Goal: Task Accomplishment & Management: Use online tool/utility

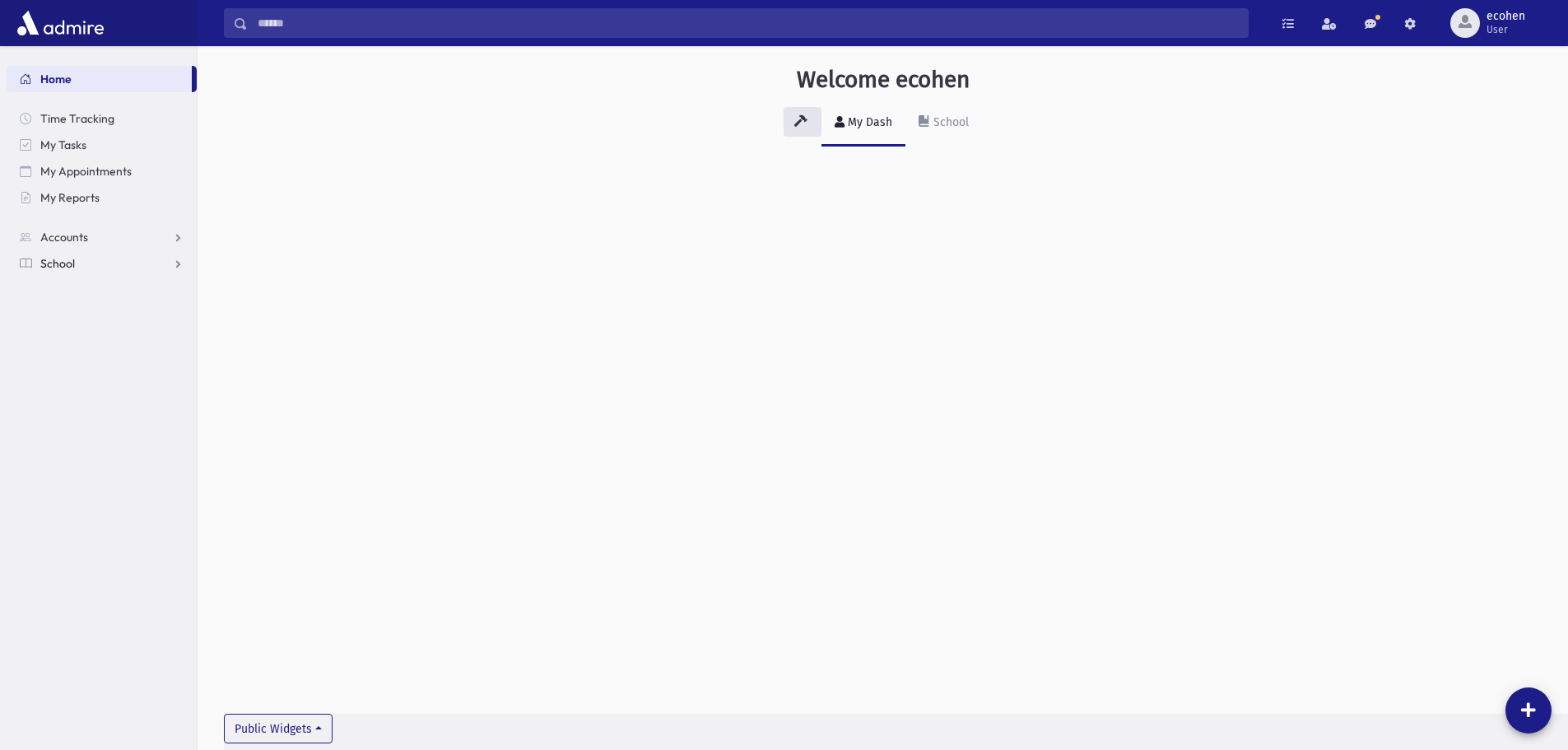
click at [53, 261] on span "School" at bounding box center [58, 263] width 34 height 15
click at [74, 297] on span "Students" at bounding box center [72, 290] width 46 height 15
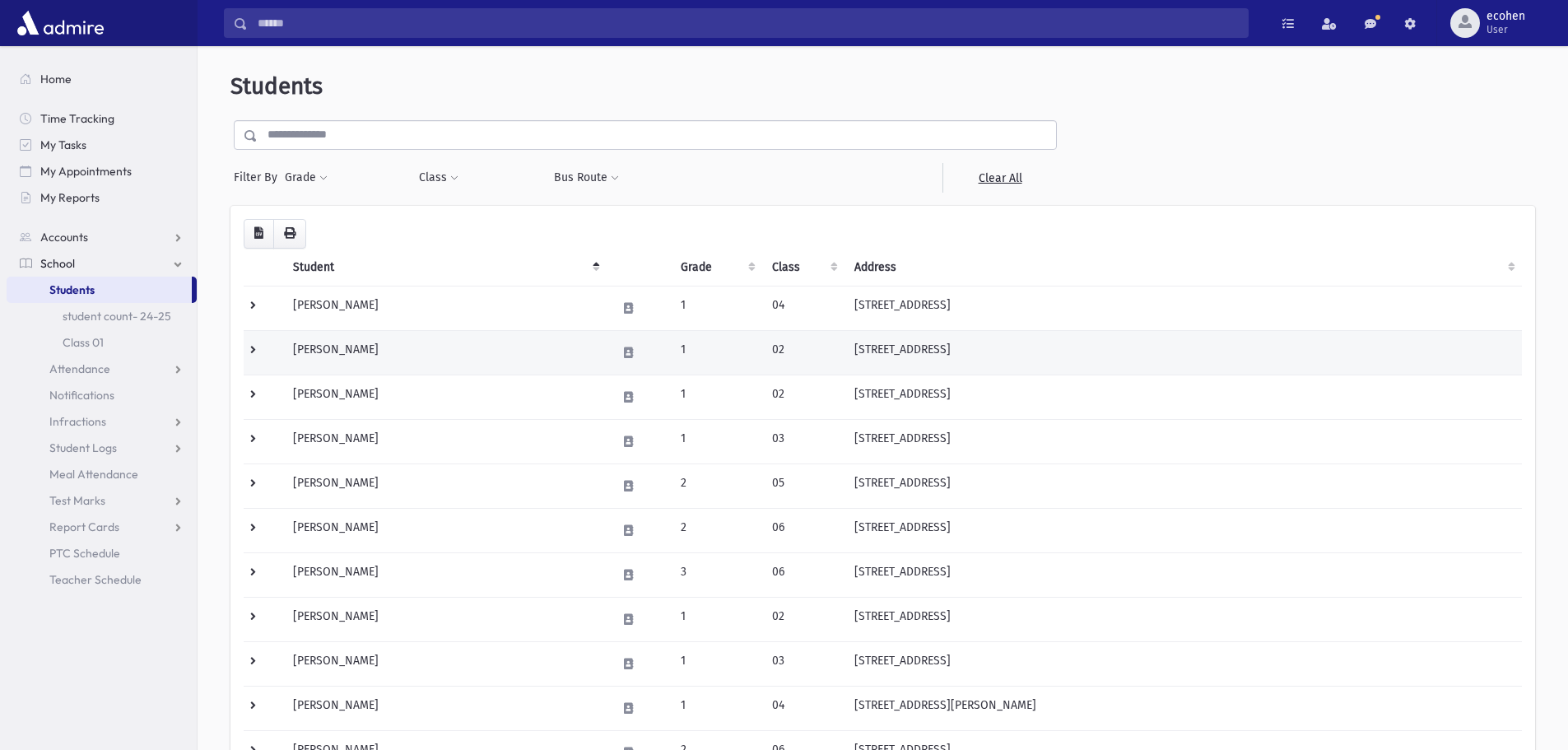
click at [393, 349] on td "Abehsera, Roey" at bounding box center [445, 353] width 323 height 45
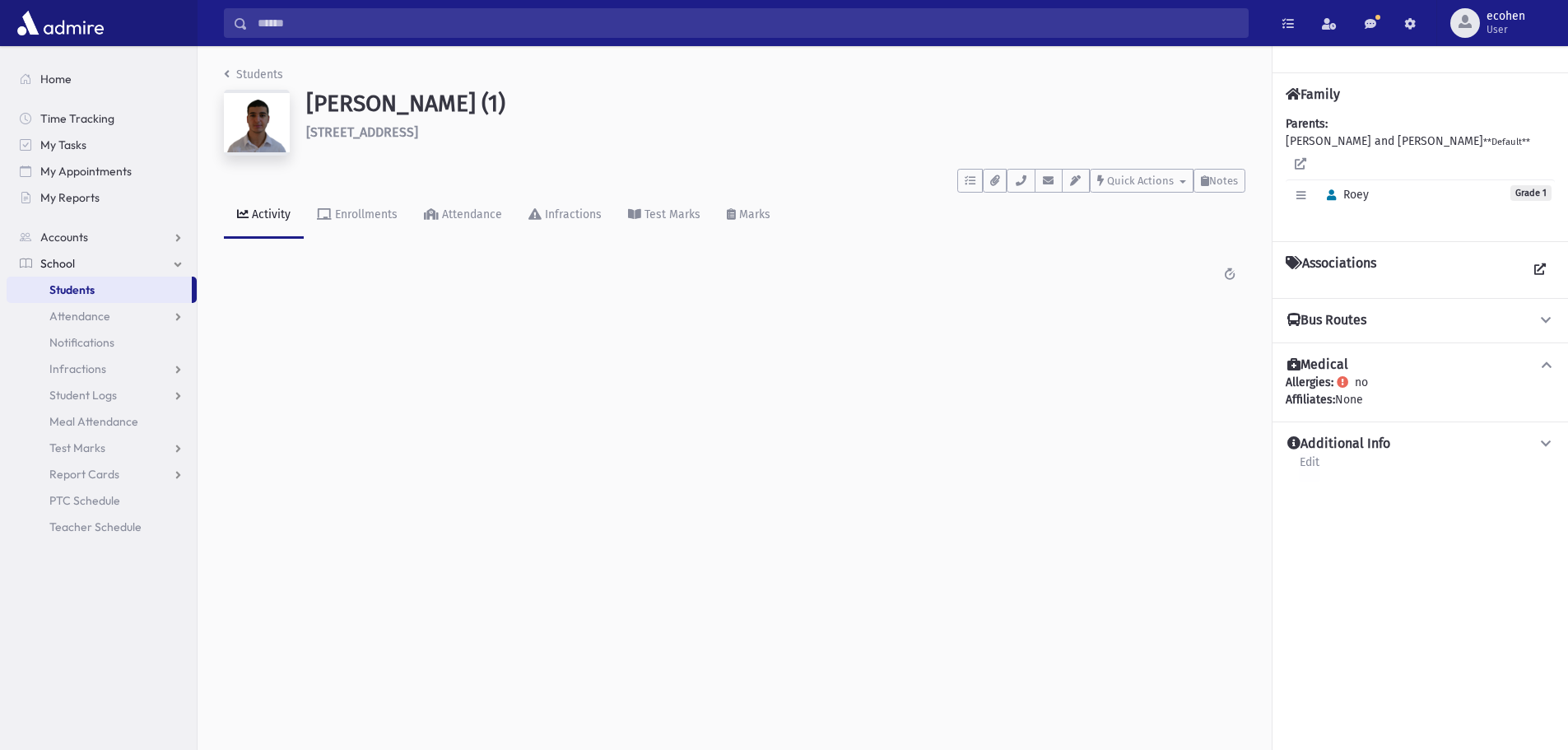
click at [1309, 453] on link "Edit" at bounding box center [1309, 467] width 22 height 29
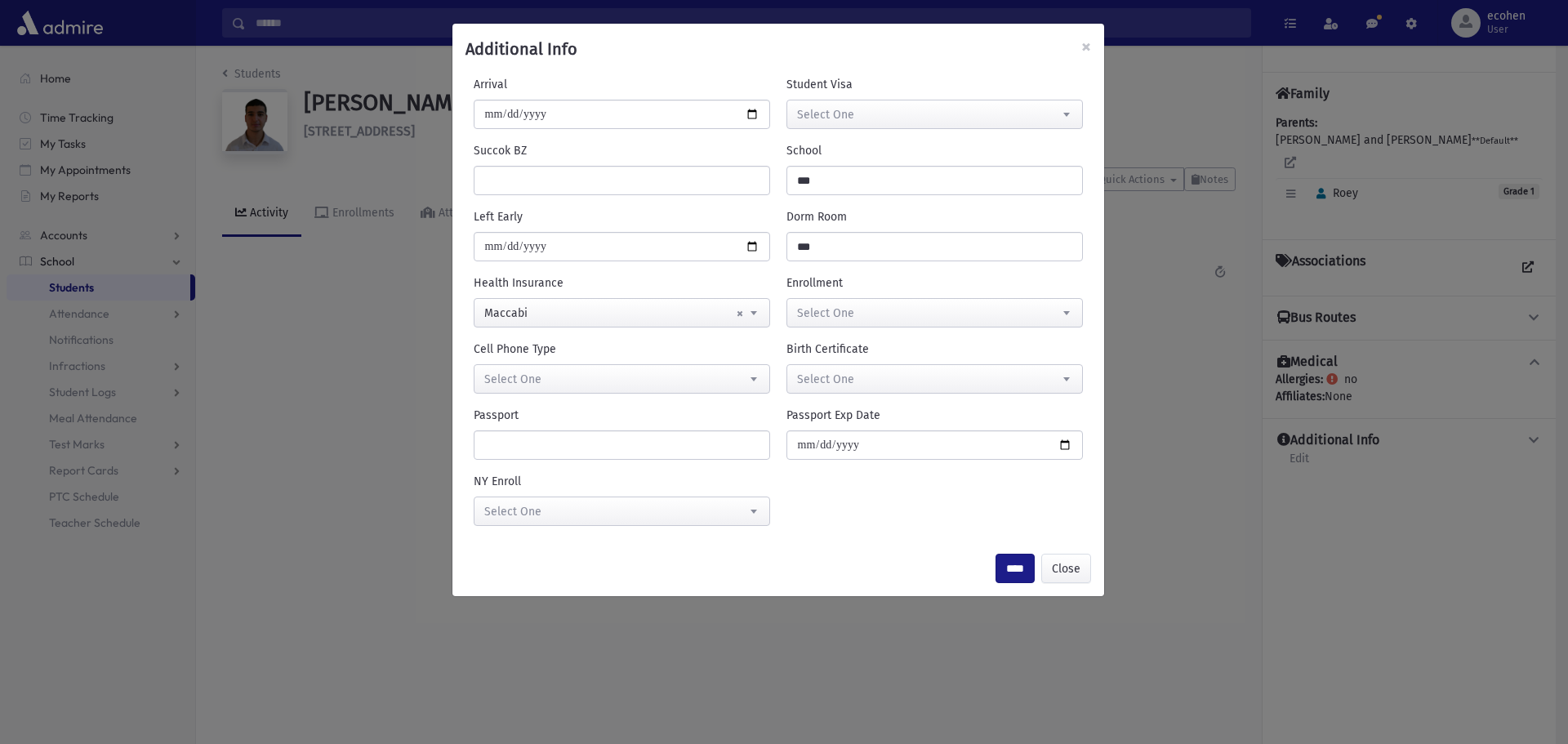
click at [1039, 316] on span "Select One" at bounding box center [934, 314] width 295 height 29
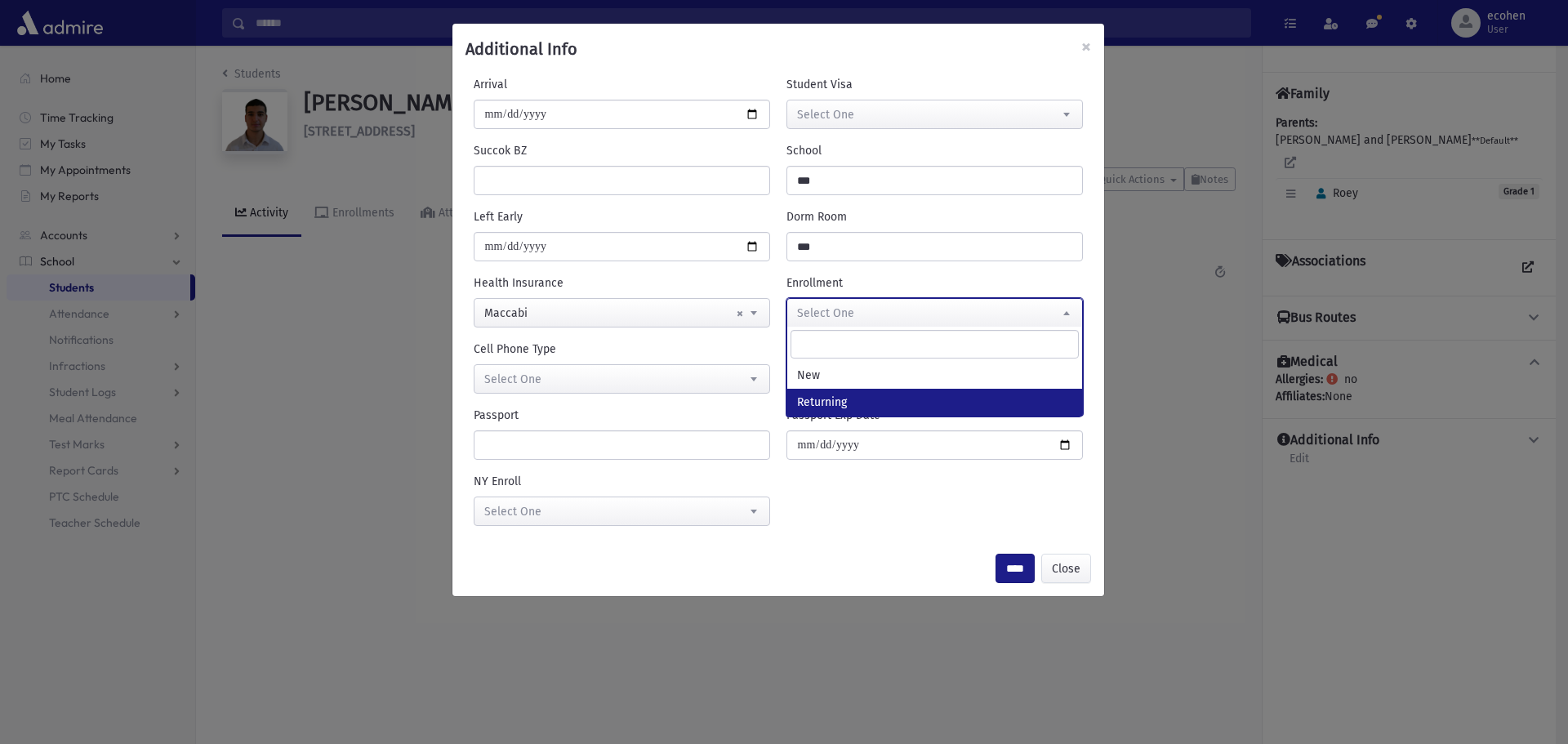
click at [928, 539] on div "**********" at bounding box center [778, 307] width 651 height 466
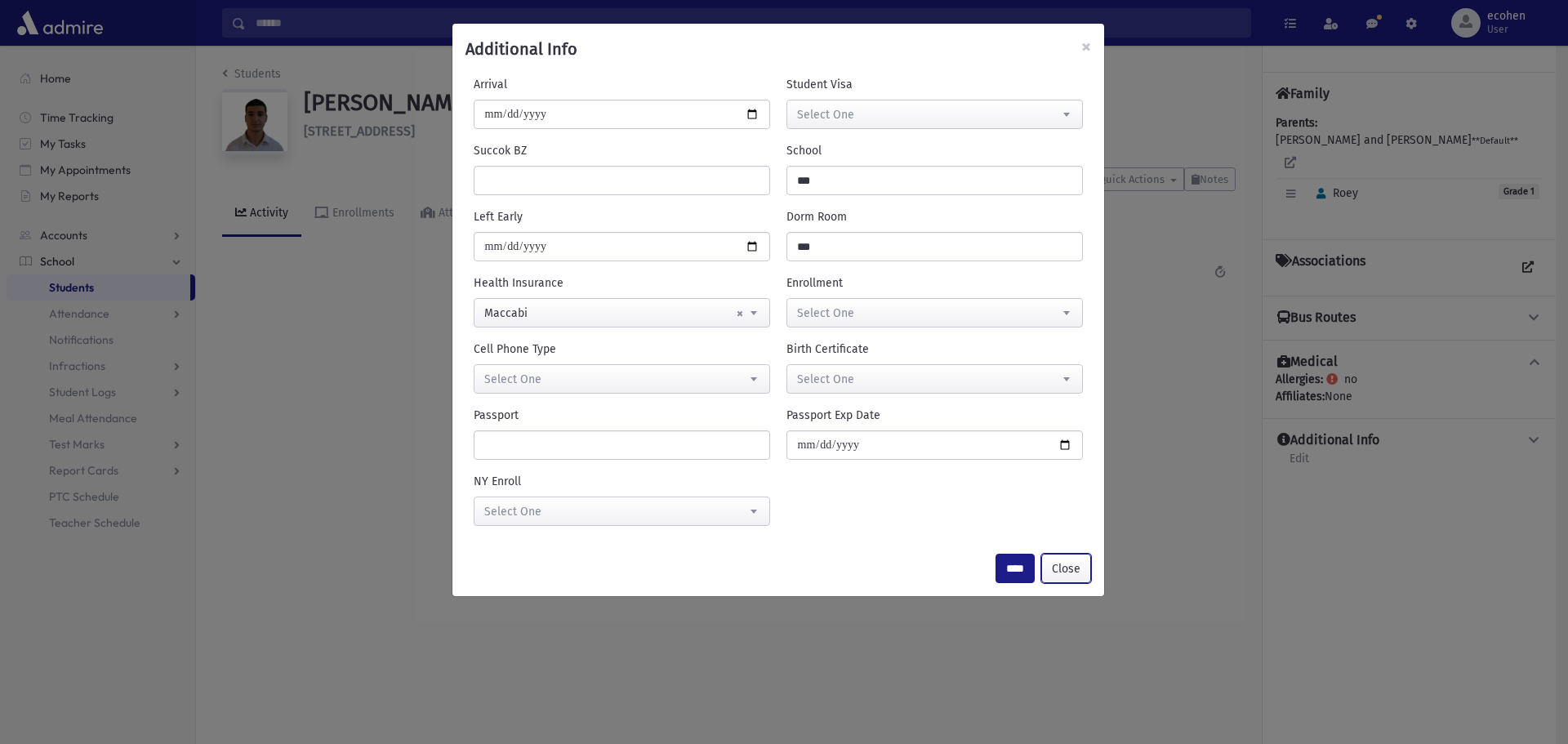
click at [1082, 569] on button "Close" at bounding box center [1066, 569] width 50 height 29
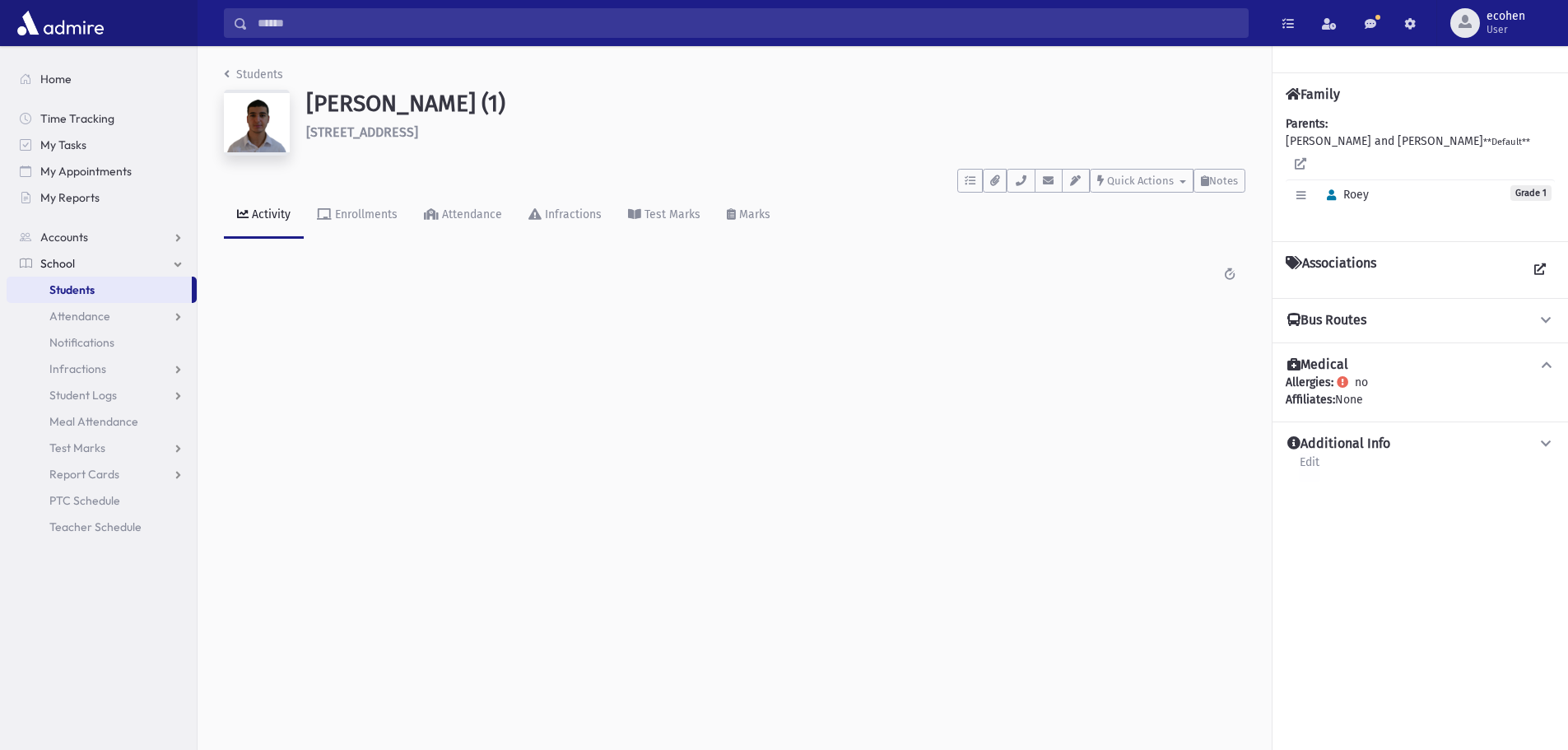
click at [1313, 453] on link "Edit" at bounding box center [1309, 467] width 22 height 29
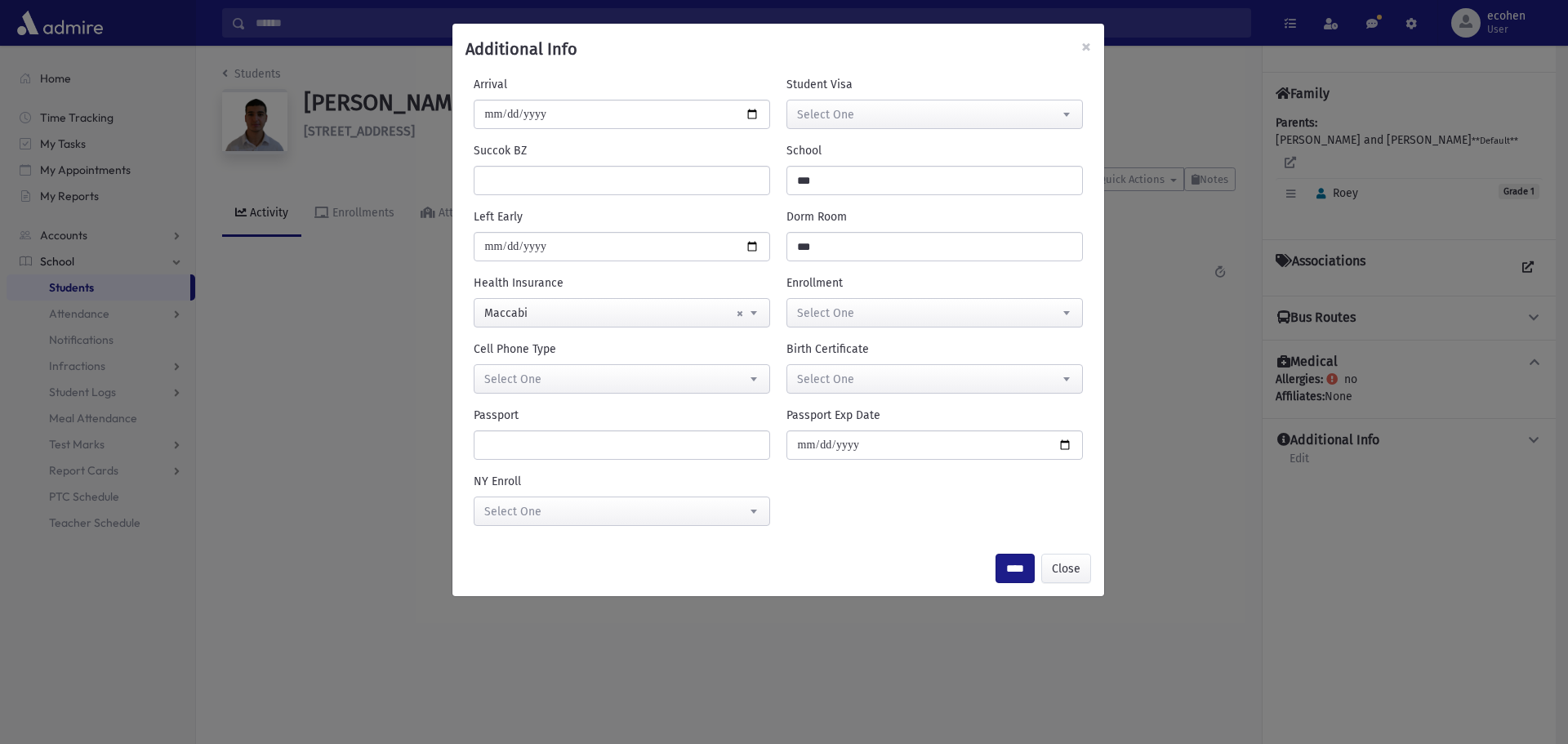
click at [368, 322] on div "**********" at bounding box center [784, 372] width 1568 height 744
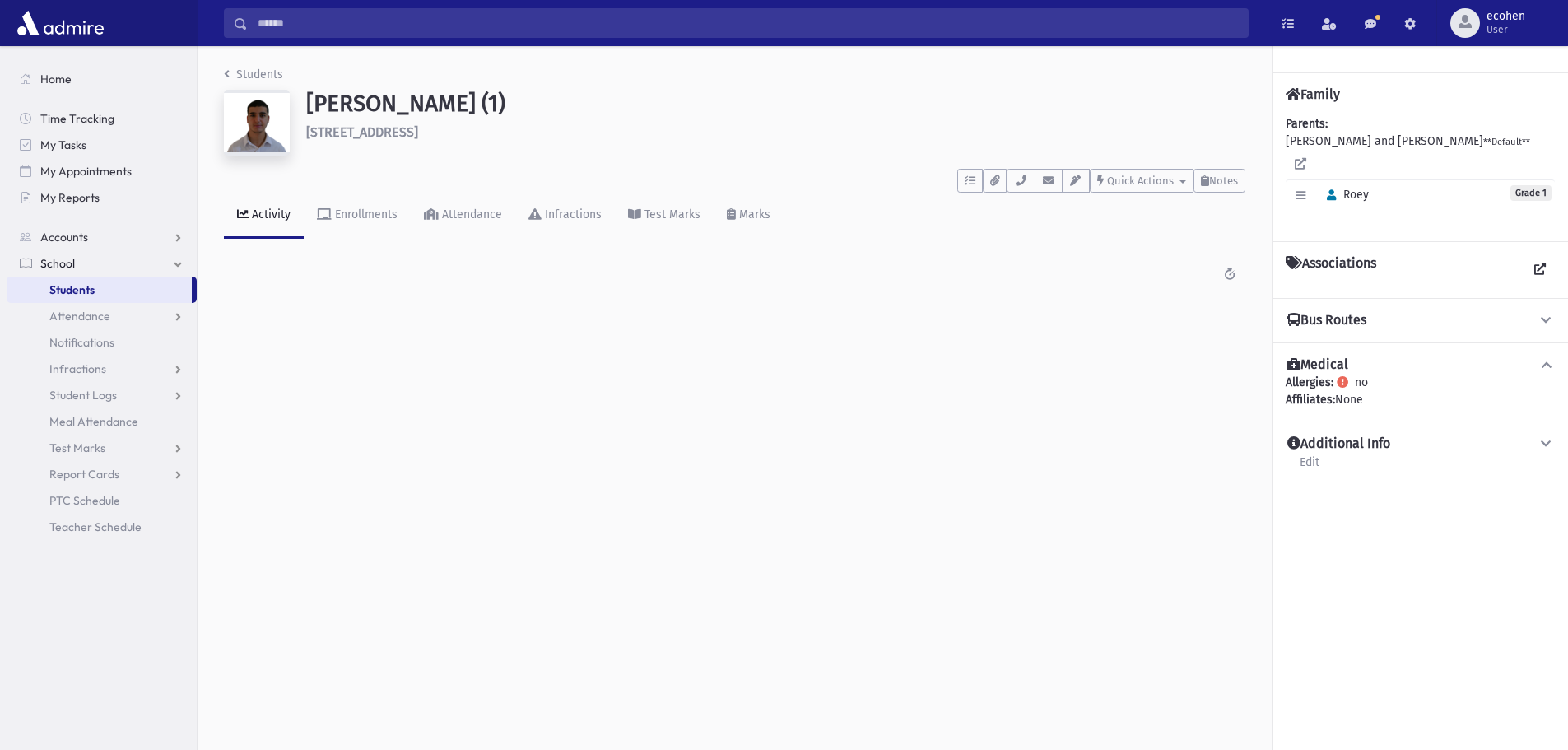
click at [97, 284] on link "Students" at bounding box center [99, 290] width 185 height 27
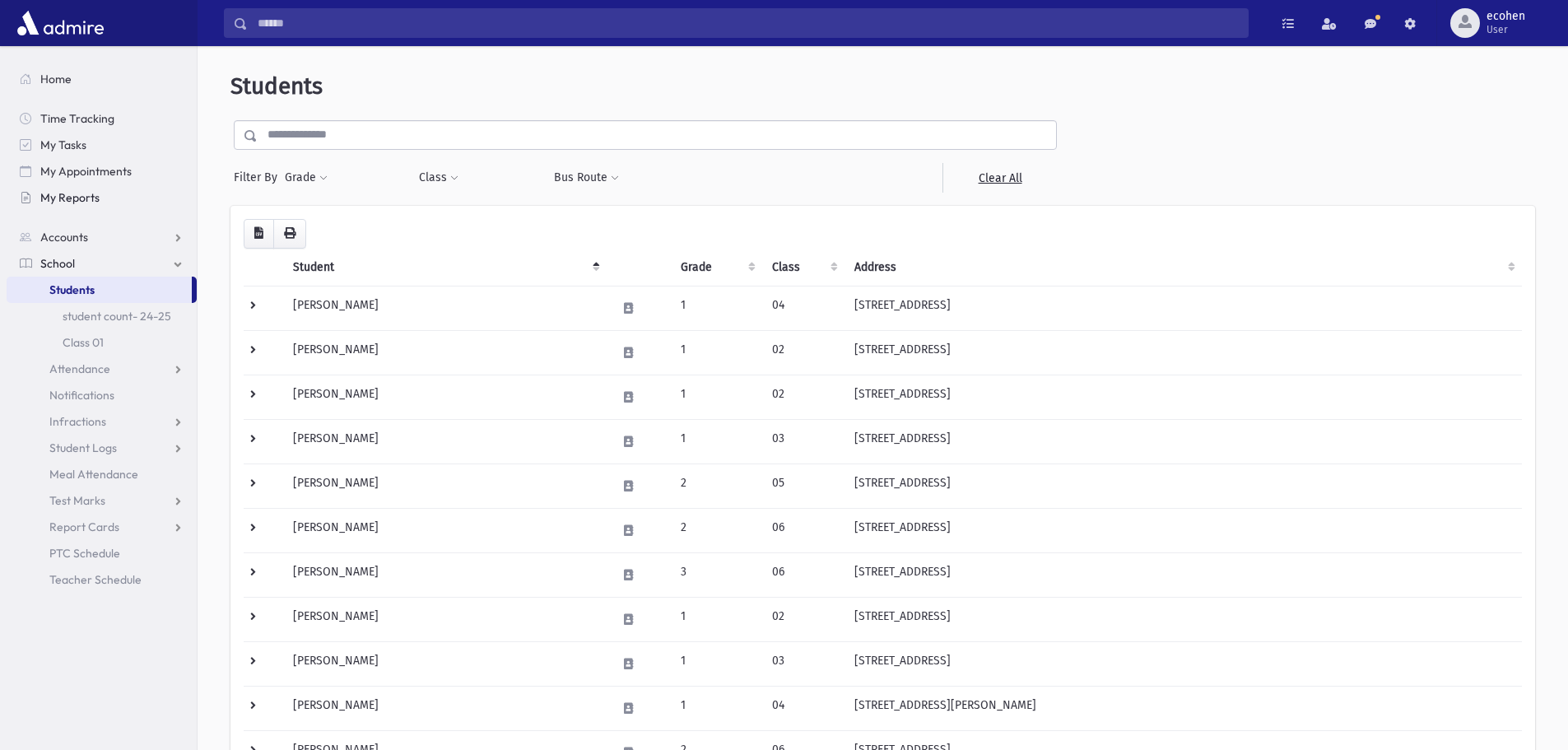
click at [84, 201] on span "My Reports" at bounding box center [70, 197] width 59 height 15
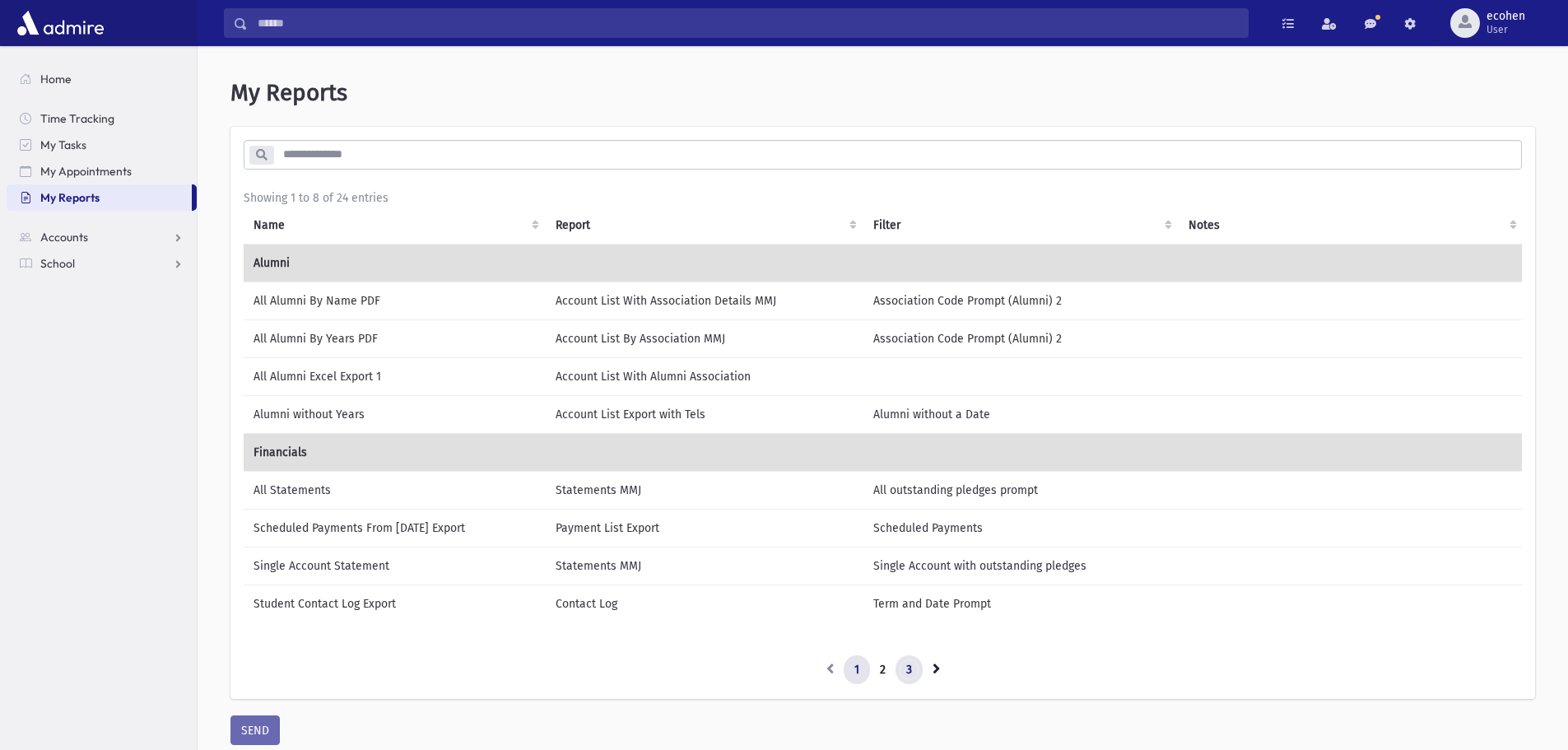
click at [906, 669] on link "3" at bounding box center [909, 670] width 28 height 29
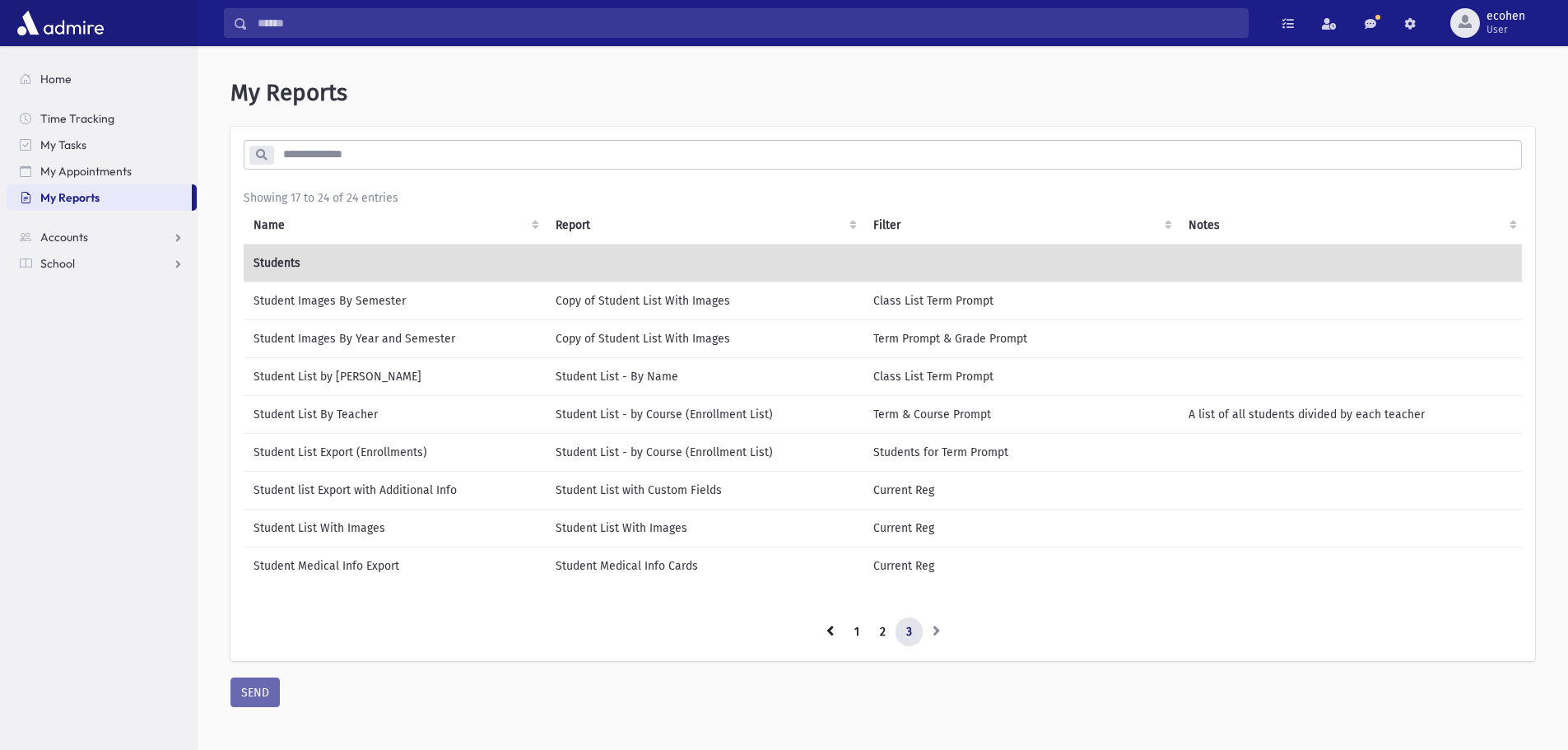
click at [366, 566] on td "Student Medical Info Export" at bounding box center [395, 566] width 302 height 38
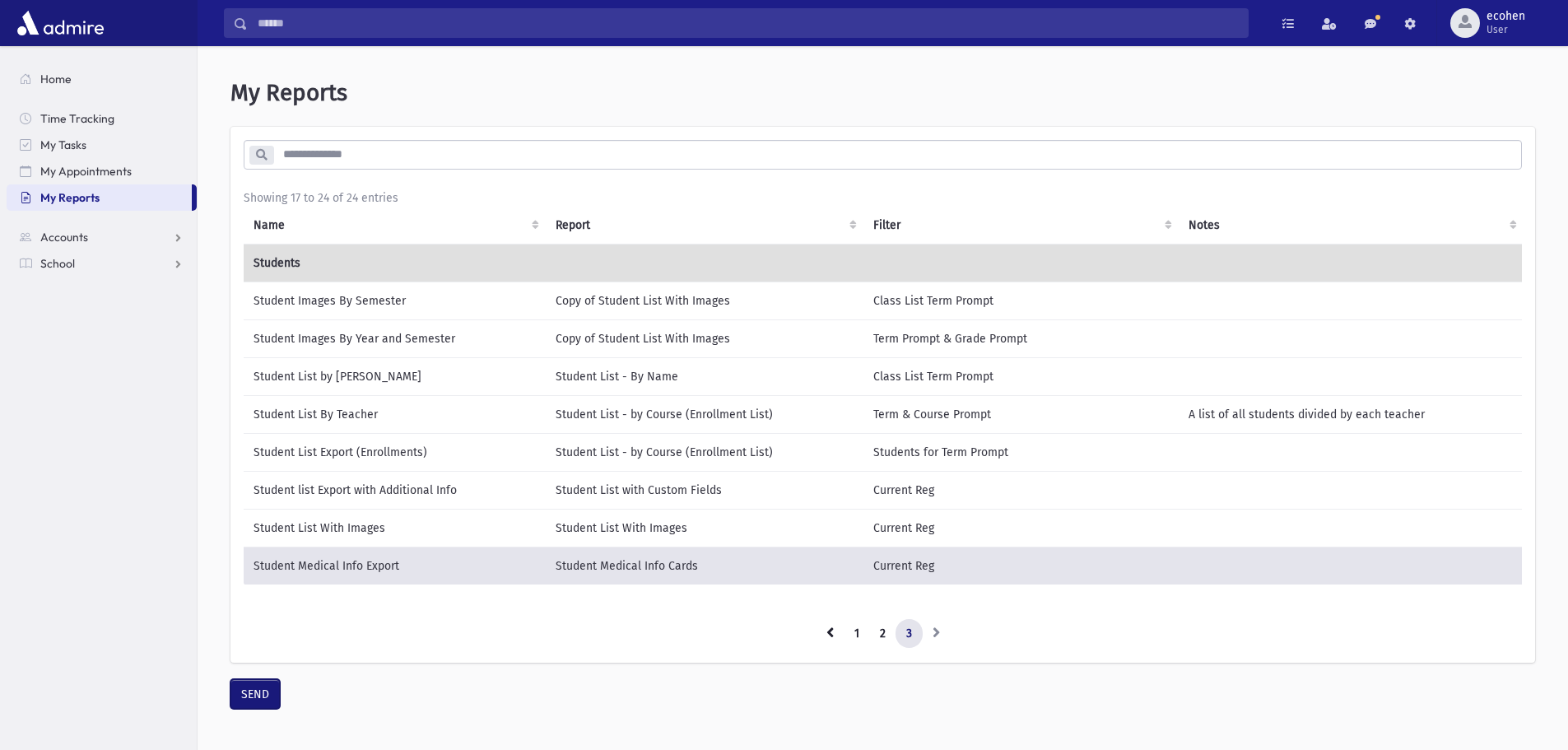
click at [277, 703] on button "SEND" at bounding box center [254, 694] width 49 height 29
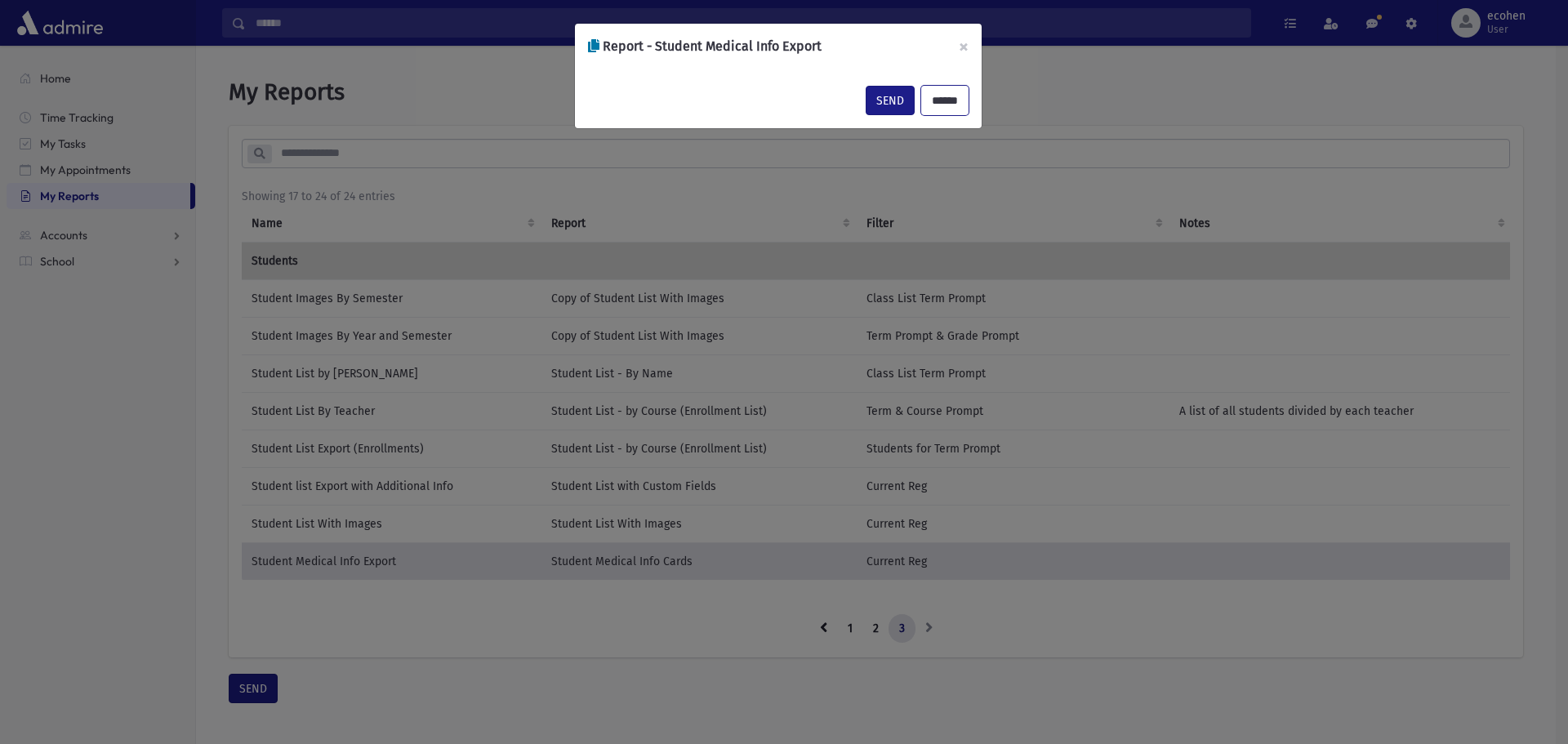
click at [948, 97] on input "******" at bounding box center [944, 100] width 47 height 29
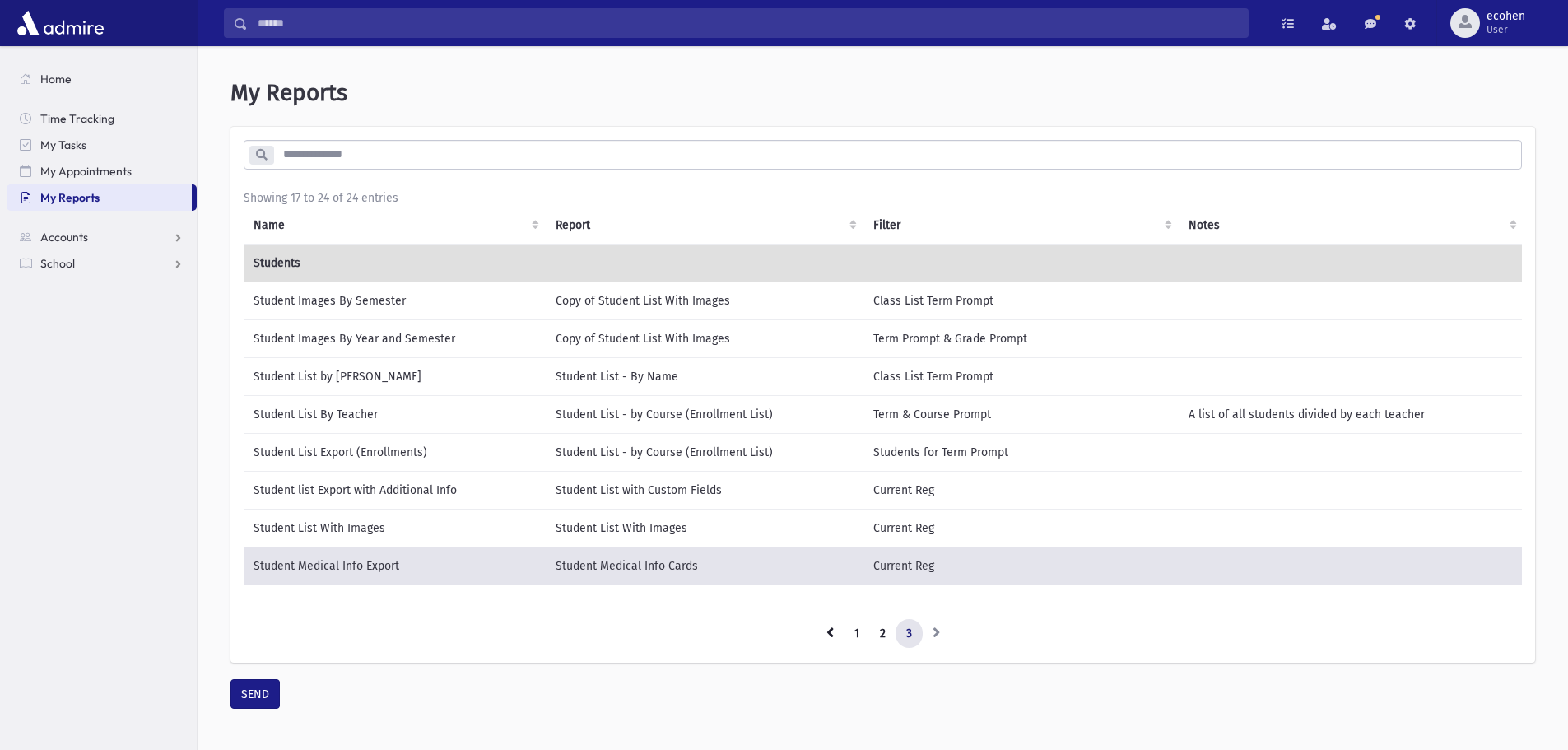
click at [365, 489] on td "Student list Export with Additional Info" at bounding box center [395, 490] width 302 height 38
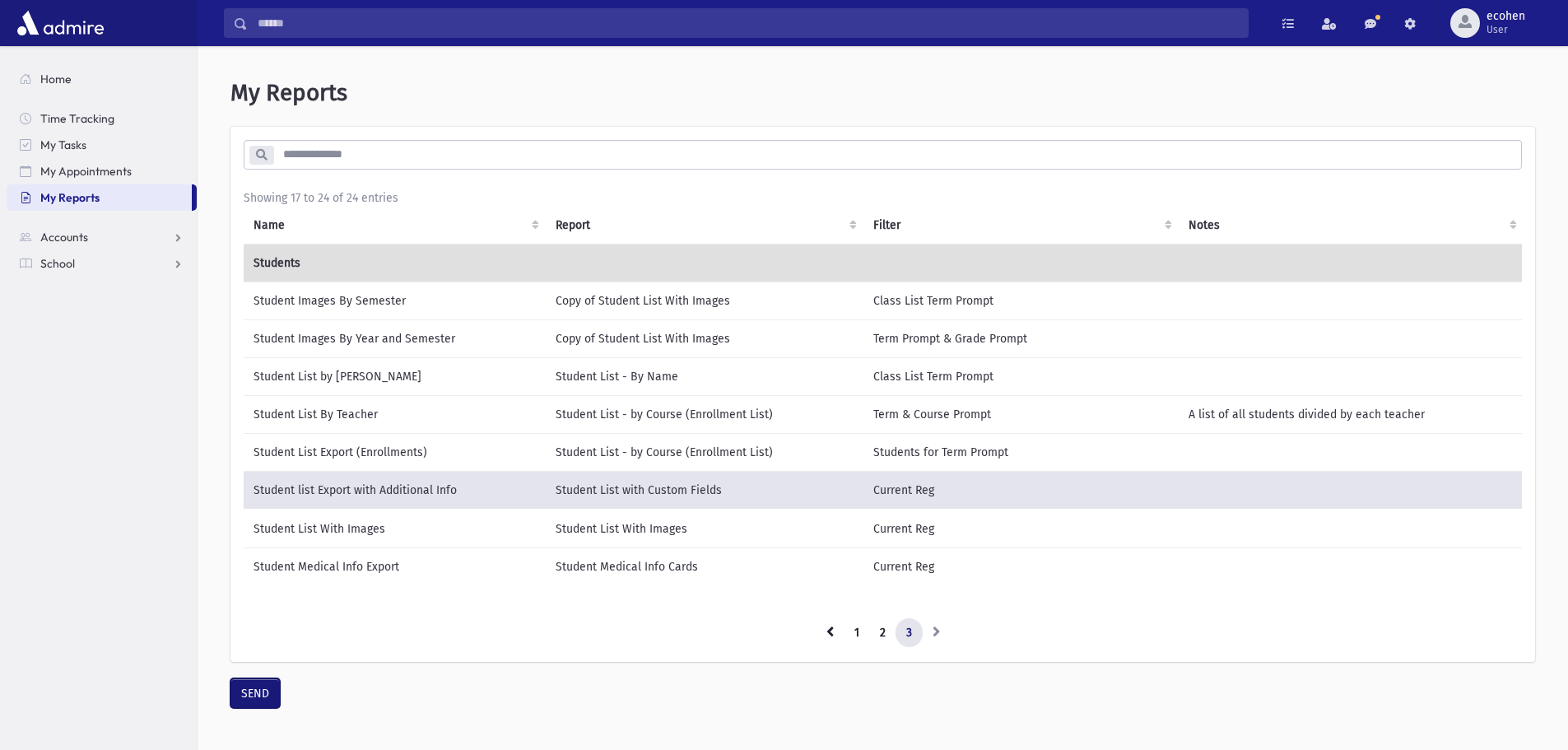
click at [248, 708] on button "SEND" at bounding box center [254, 693] width 49 height 29
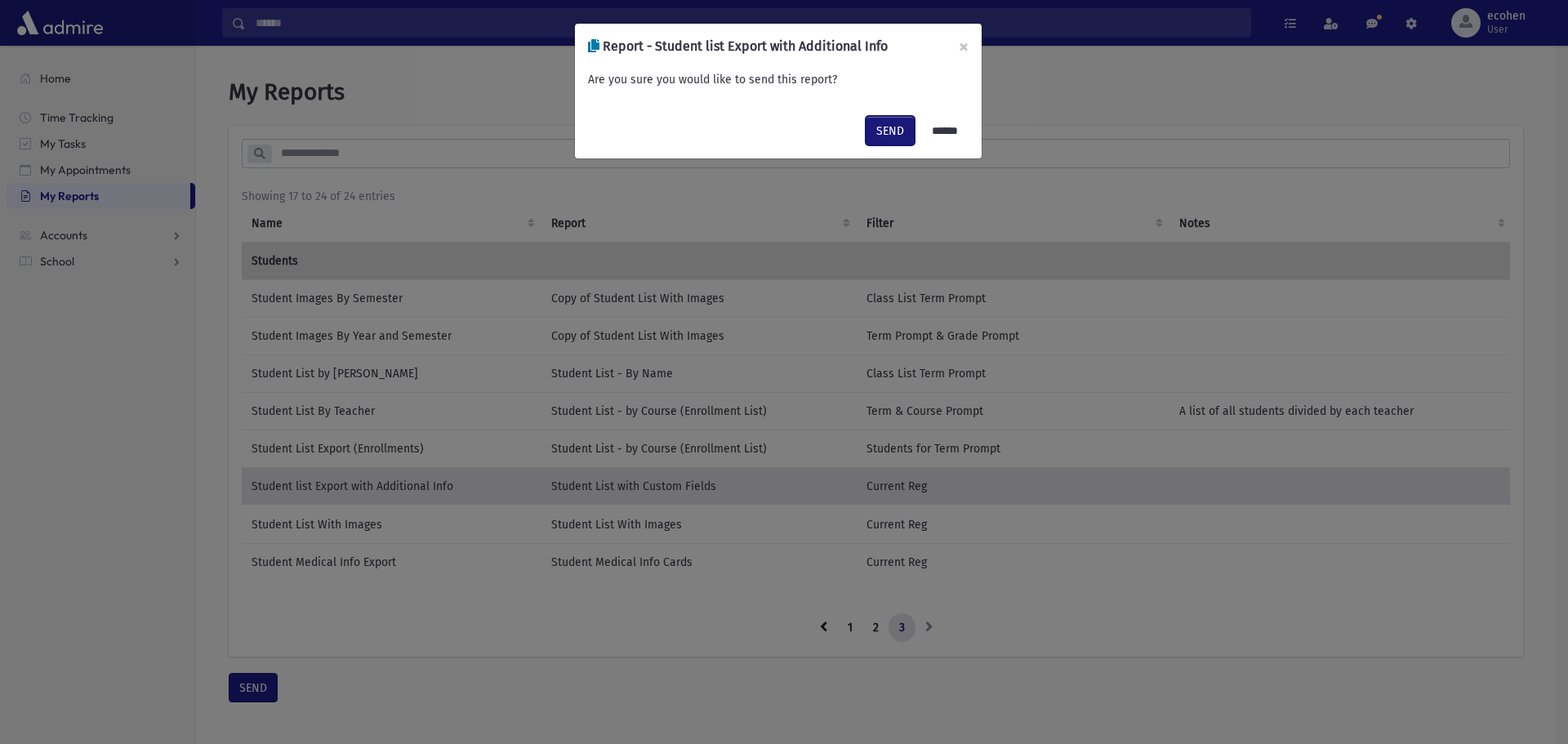
click at [899, 125] on button "SEND" at bounding box center [889, 131] width 49 height 29
